Goal: Task Accomplishment & Management: Manage account settings

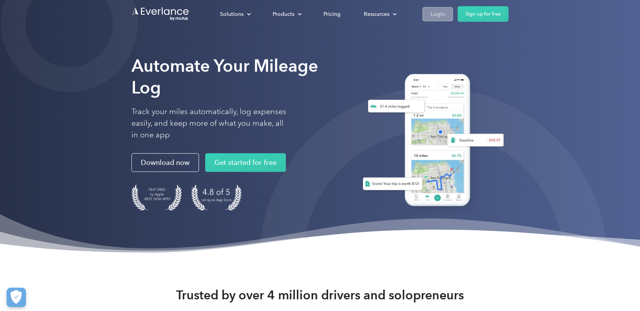
click at [439, 14] on div "Login" at bounding box center [438, 14] width 14 height 10
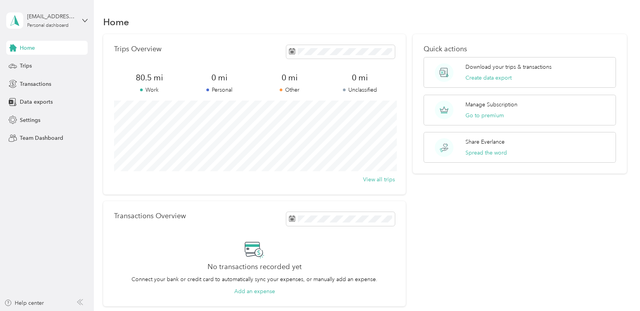
click at [149, 81] on span "80.5 mi" at bounding box center [149, 77] width 70 height 11
click at [150, 92] on p "Work" at bounding box center [149, 90] width 70 height 8
click at [32, 83] on span "Transactions" at bounding box center [35, 84] width 31 height 8
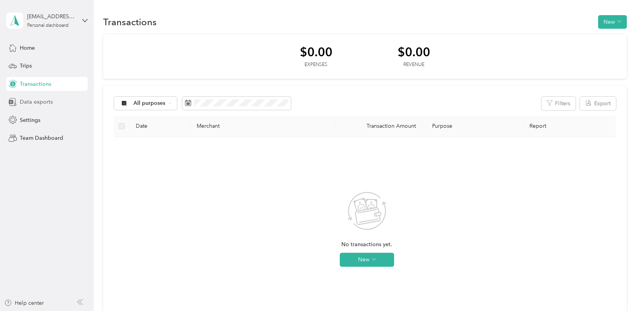
click at [29, 102] on span "Data exports" at bounding box center [36, 102] width 33 height 8
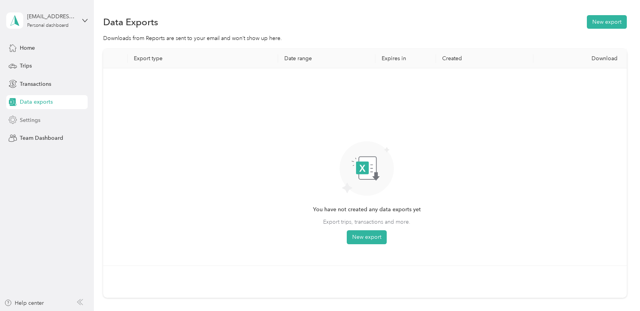
click at [33, 118] on span "Settings" at bounding box center [30, 120] width 21 height 8
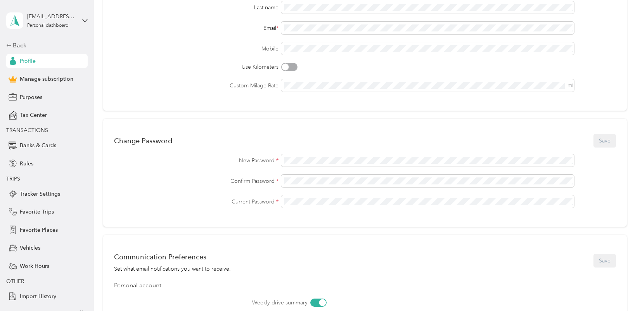
scroll to position [11, 0]
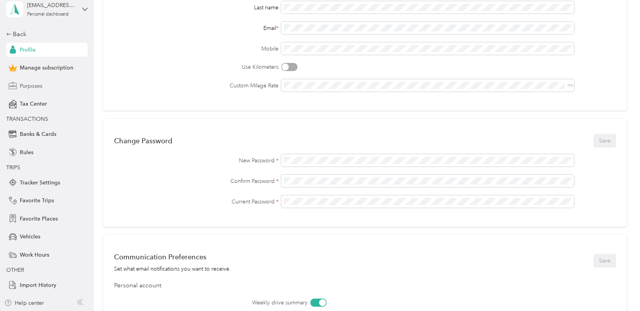
click at [33, 88] on span "Purposes" at bounding box center [31, 86] width 23 height 8
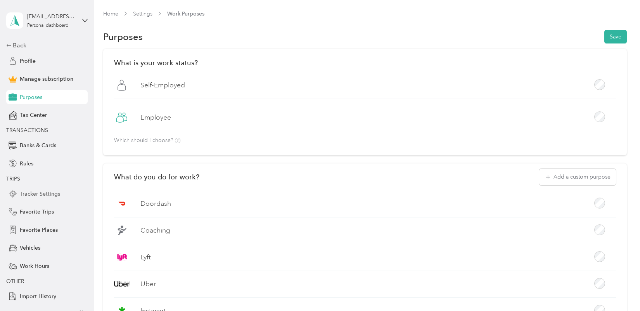
click at [30, 195] on span "Tracker Settings" at bounding box center [40, 194] width 40 height 8
